Goal: Information Seeking & Learning: Learn about a topic

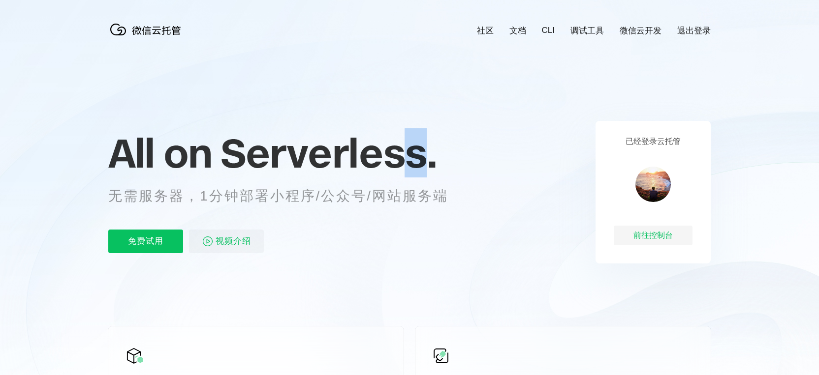
drag, startPoint x: 404, startPoint y: 150, endPoint x: 422, endPoint y: 158, distance: 19.8
click at [422, 158] on span "Serverless." at bounding box center [328, 152] width 216 height 49
click at [398, 160] on span "Serverless." at bounding box center [328, 152] width 216 height 49
drag, startPoint x: 373, startPoint y: 158, endPoint x: 457, endPoint y: 153, distance: 84.3
click at [457, 153] on p "All on Serverless." at bounding box center [290, 152] width 364 height 43
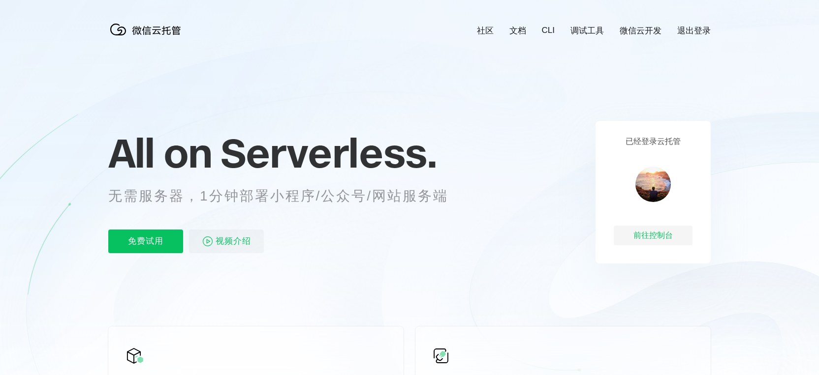
click at [382, 153] on span "Serverless." at bounding box center [328, 152] width 216 height 49
drag, startPoint x: 346, startPoint y: 154, endPoint x: 418, endPoint y: 145, distance: 72.4
click at [418, 145] on span "Serverless." at bounding box center [328, 152] width 216 height 49
click at [230, 153] on span "Serverless." at bounding box center [328, 152] width 216 height 49
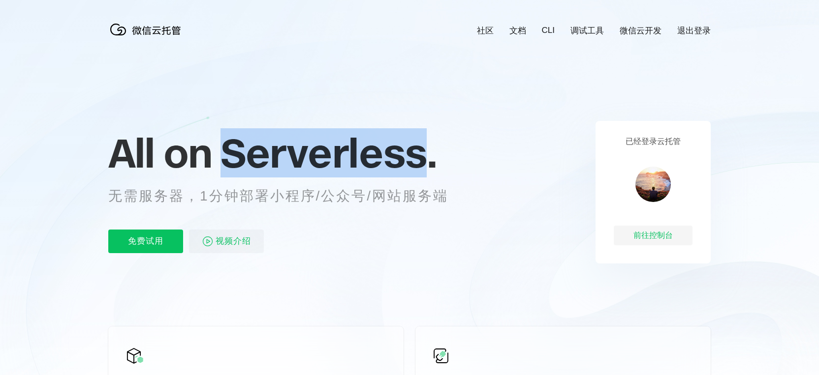
drag, startPoint x: 222, startPoint y: 152, endPoint x: 424, endPoint y: 154, distance: 201.7
click at [424, 154] on span "Serverless." at bounding box center [328, 152] width 216 height 49
click at [428, 155] on span "Serverless." at bounding box center [328, 152] width 216 height 49
drag, startPoint x: 428, startPoint y: 155, endPoint x: 196, endPoint y: 164, distance: 232.4
click at [196, 164] on p "All on Serverless." at bounding box center [290, 152] width 364 height 43
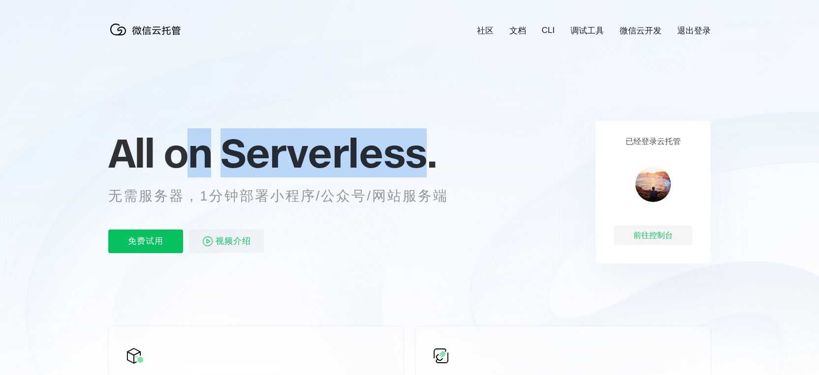
click at [196, 164] on span "All on" at bounding box center [159, 152] width 103 height 49
drag, startPoint x: 251, startPoint y: 163, endPoint x: 427, endPoint y: 162, distance: 175.6
click at [427, 162] on span "Serverless." at bounding box center [328, 152] width 216 height 49
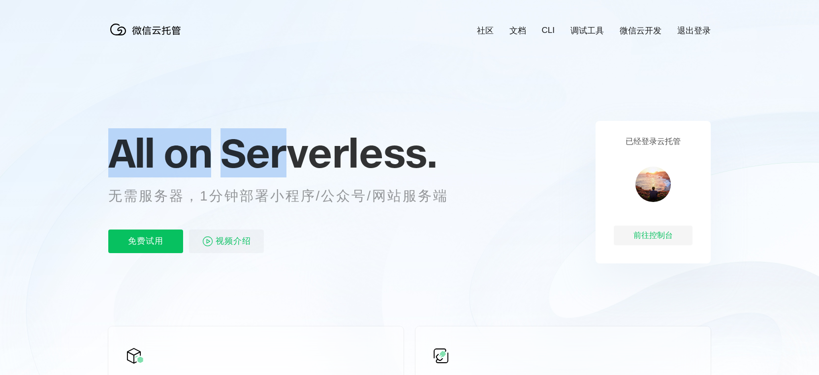
drag, startPoint x: 115, startPoint y: 152, endPoint x: 280, endPoint y: 154, distance: 165.3
click at [280, 154] on p "All on Serverless." at bounding box center [290, 152] width 364 height 43
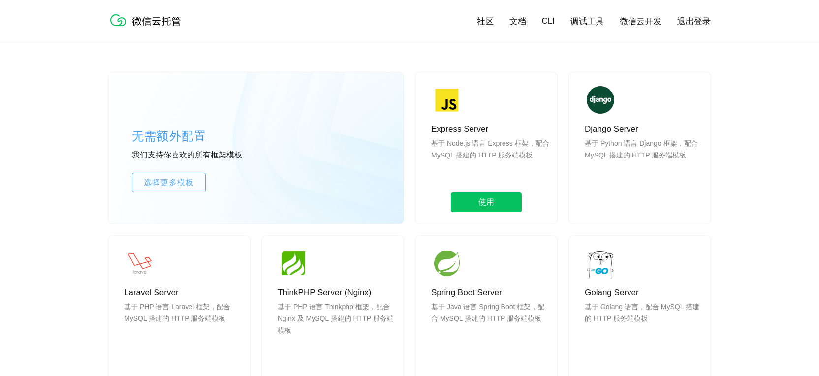
scroll to position [812, 0]
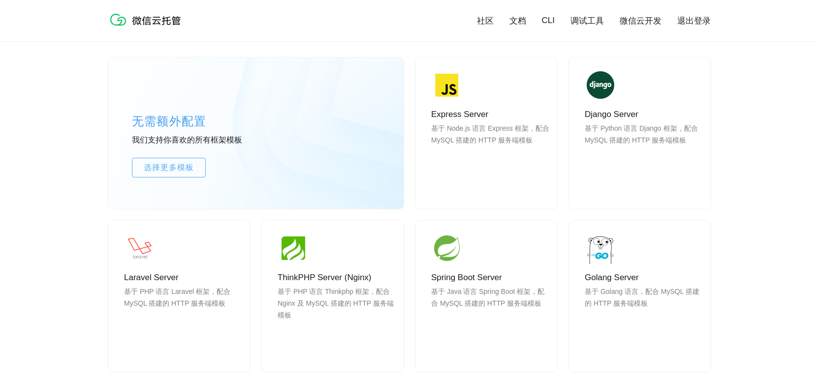
click at [406, 210] on div "无需额外配置 我们支持你喜欢的所有框架模板 选择更多模板 Express Server 基于 Node.js 语言 Express 框架，配合 MySQL 搭…" at bounding box center [409, 274] width 602 height 522
